Goal: Transaction & Acquisition: Purchase product/service

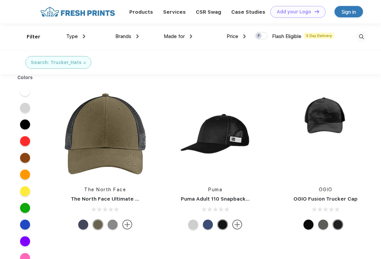
scroll to position [0, 0]
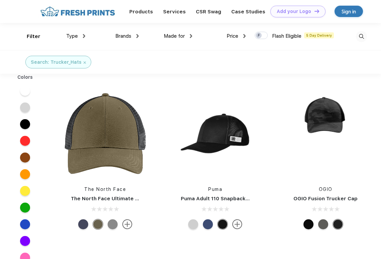
drag, startPoint x: 380, startPoint y: 81, endPoint x: 382, endPoint y: 102, distance: 21.5
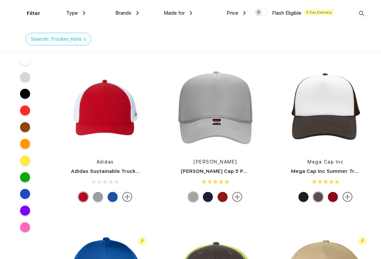
scroll to position [147, 0]
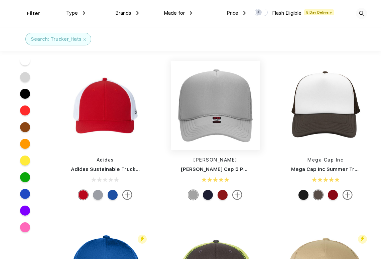
click at [222, 113] on img at bounding box center [215, 105] width 89 height 89
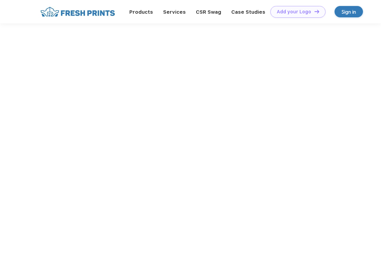
click at [222, 113] on div at bounding box center [190, 221] width 381 height 396
